Goal: Task Accomplishment & Management: Complete application form

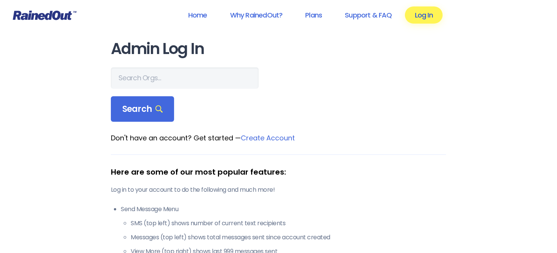
click at [429, 14] on link "Log In" at bounding box center [424, 14] width 38 height 17
click at [420, 10] on link "Log In" at bounding box center [424, 14] width 38 height 17
click at [126, 106] on span "Search" at bounding box center [142, 109] width 40 height 11
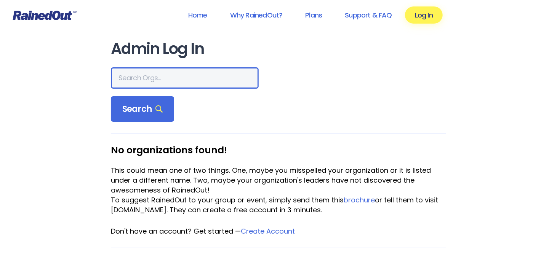
click at [126, 78] on input "text" at bounding box center [185, 77] width 148 height 21
type input "[GEOGRAPHIC_DATA]"
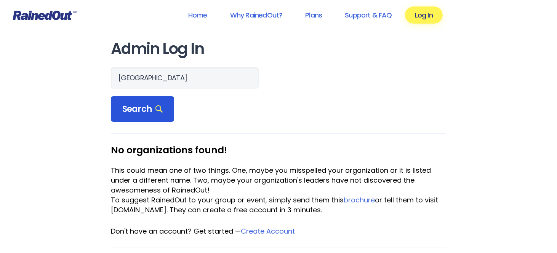
scroll to position [0, 0]
click at [139, 104] on span "Search" at bounding box center [142, 109] width 40 height 11
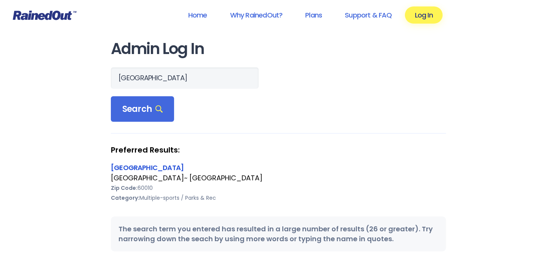
click at [164, 166] on link "[GEOGRAPHIC_DATA]" at bounding box center [147, 168] width 73 height 10
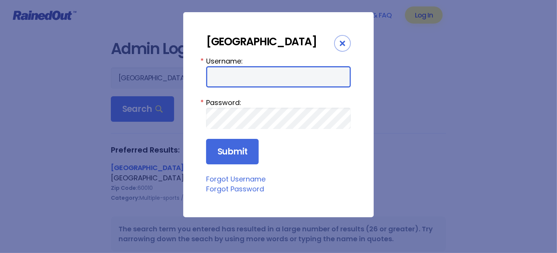
type input "Dgappa"
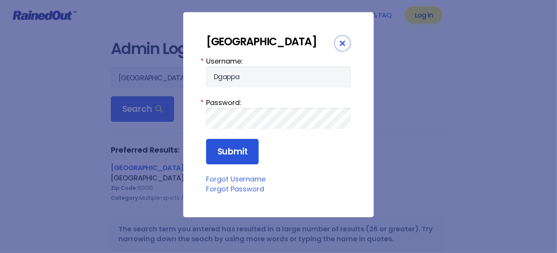
click at [229, 165] on input "Submit" at bounding box center [232, 152] width 53 height 26
